Goal: Find specific page/section: Find specific page/section

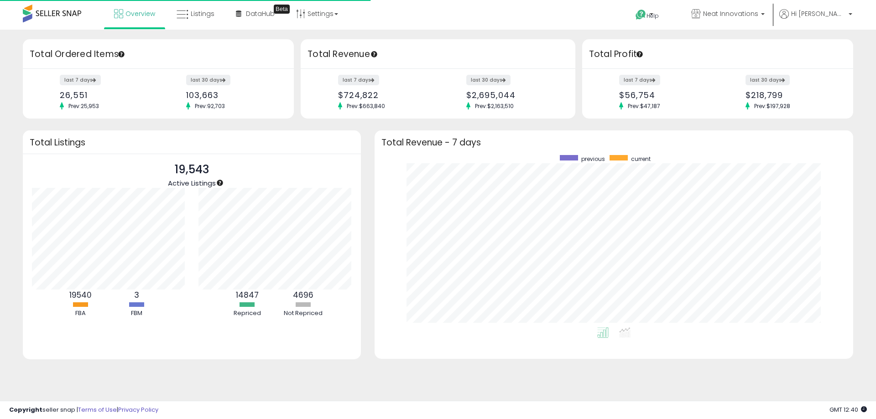
scroll to position [172, 460]
click at [201, 16] on span "Listings" at bounding box center [203, 13] width 24 height 9
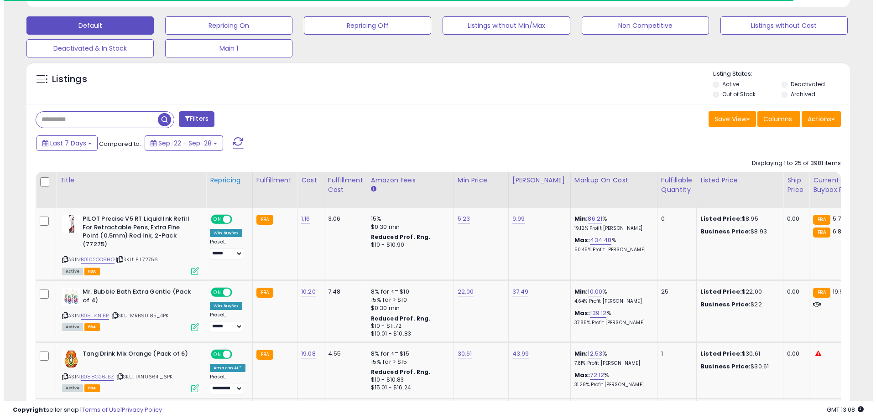
scroll to position [274, 0]
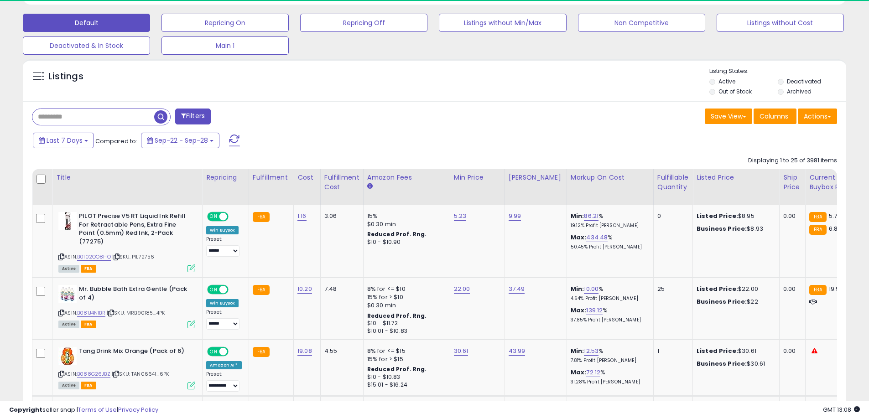
click at [198, 120] on button "Filters" at bounding box center [193, 117] width 36 height 16
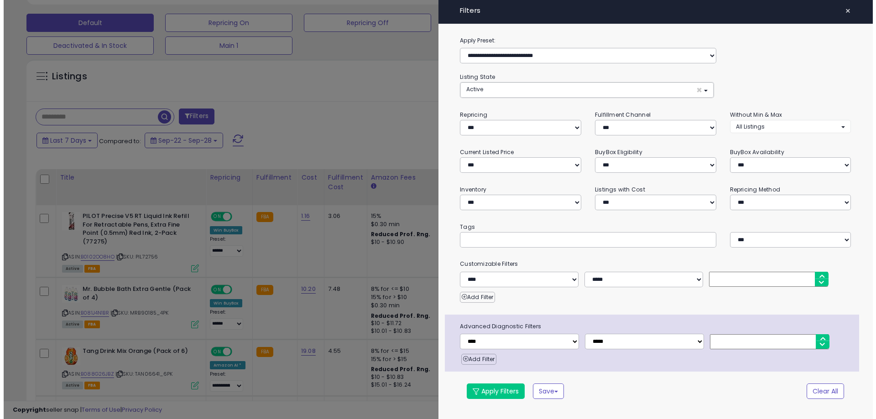
scroll to position [187, 481]
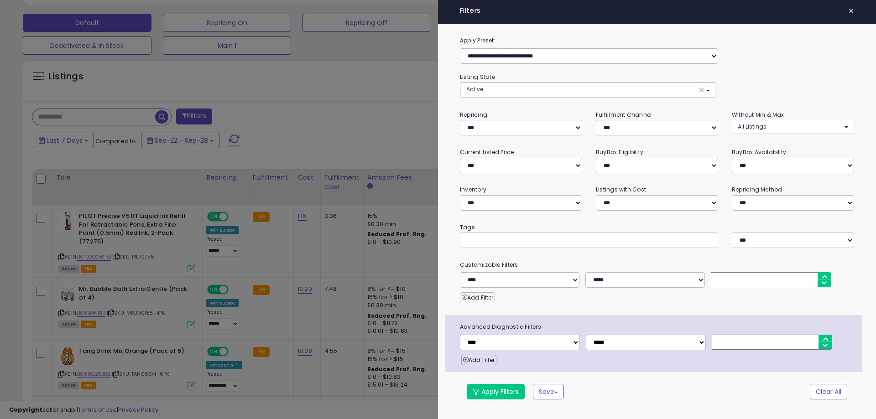
click at [355, 122] on div at bounding box center [438, 209] width 876 height 419
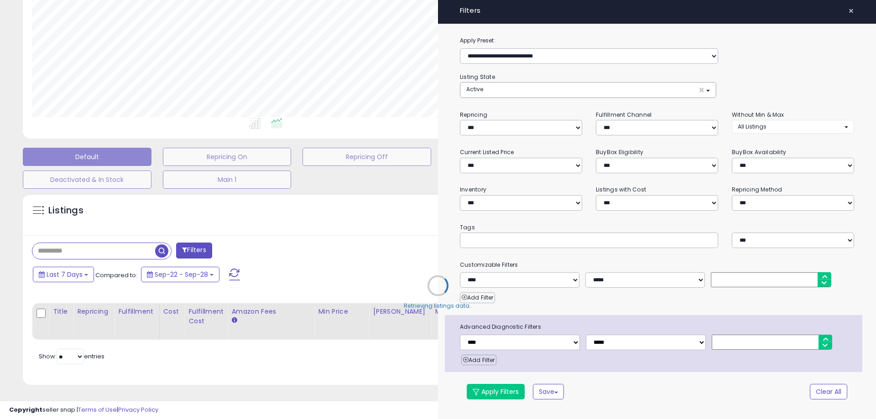
scroll to position [146, 0]
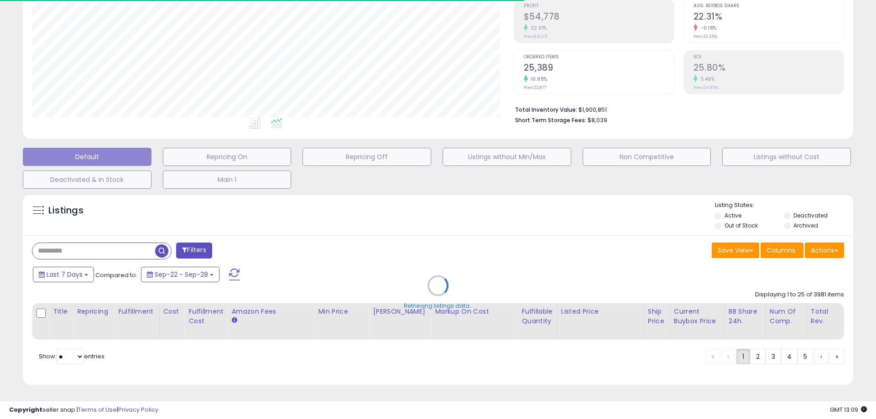
click at [187, 243] on div "Retrieving listings data.." at bounding box center [438, 293] width 844 height 208
